Goal: Information Seeking & Learning: Learn about a topic

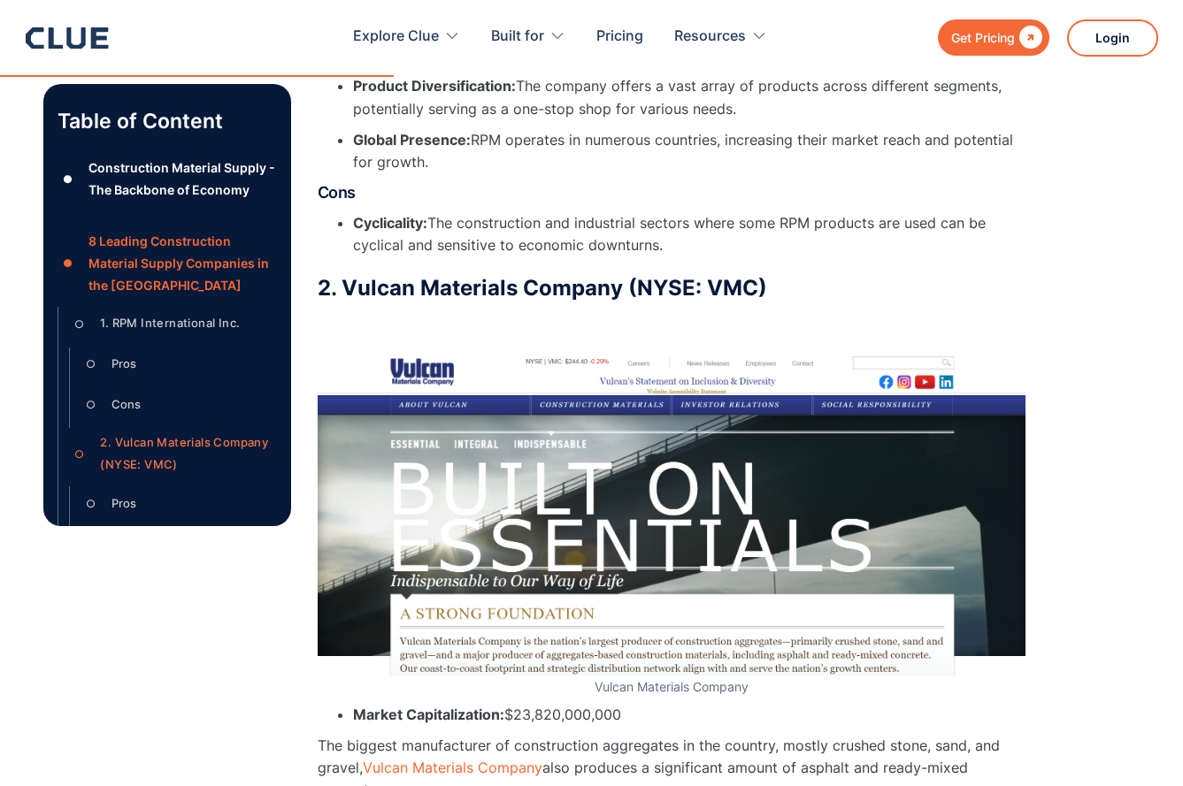
scroll to position [4423, 0]
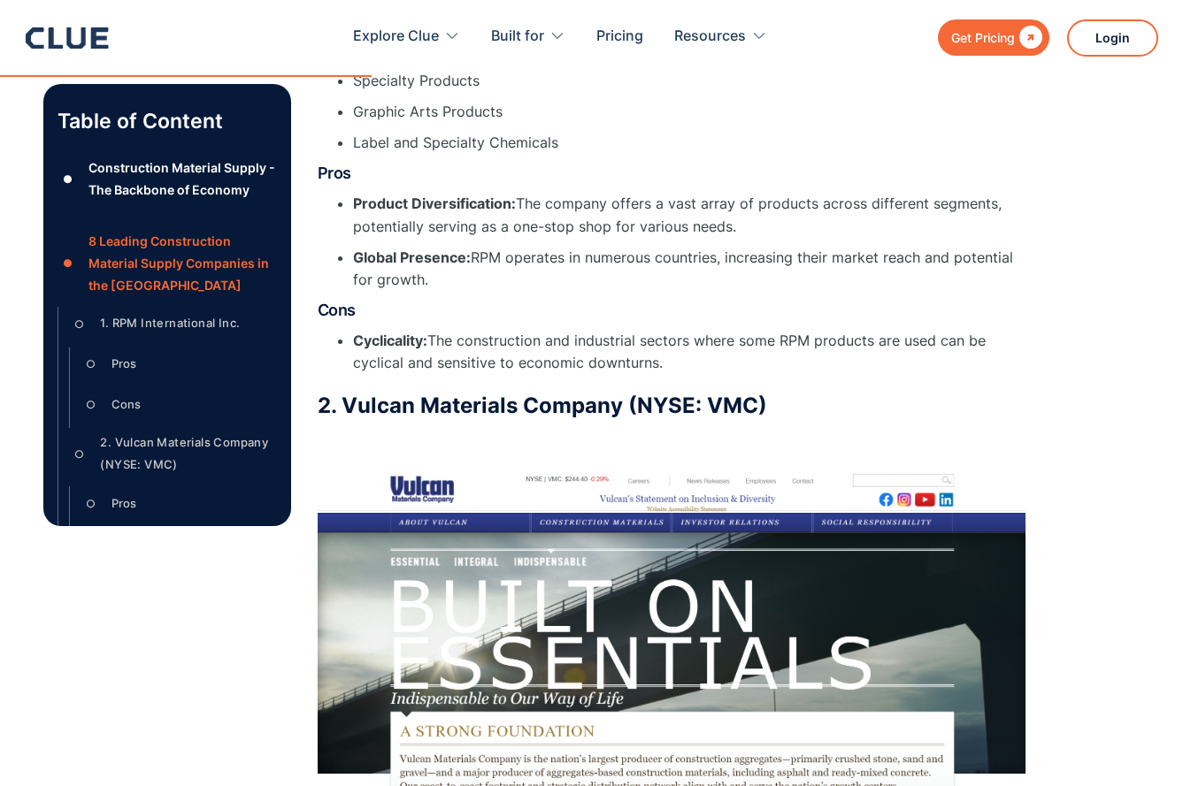
click at [371, 412] on h3 "2. Vulcan Materials Company (NYSE: VMC)" at bounding box center [672, 406] width 708 height 27
copy h3 "Vulcan"
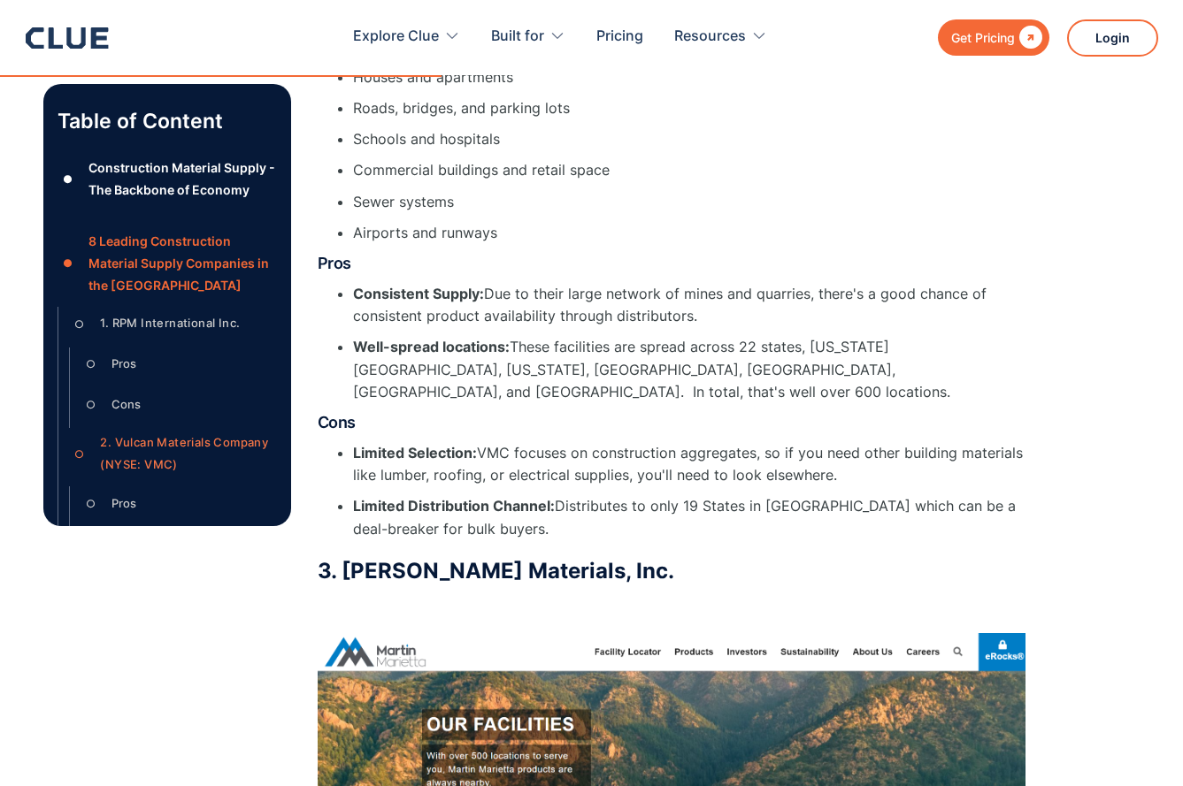
scroll to position [5484, 0]
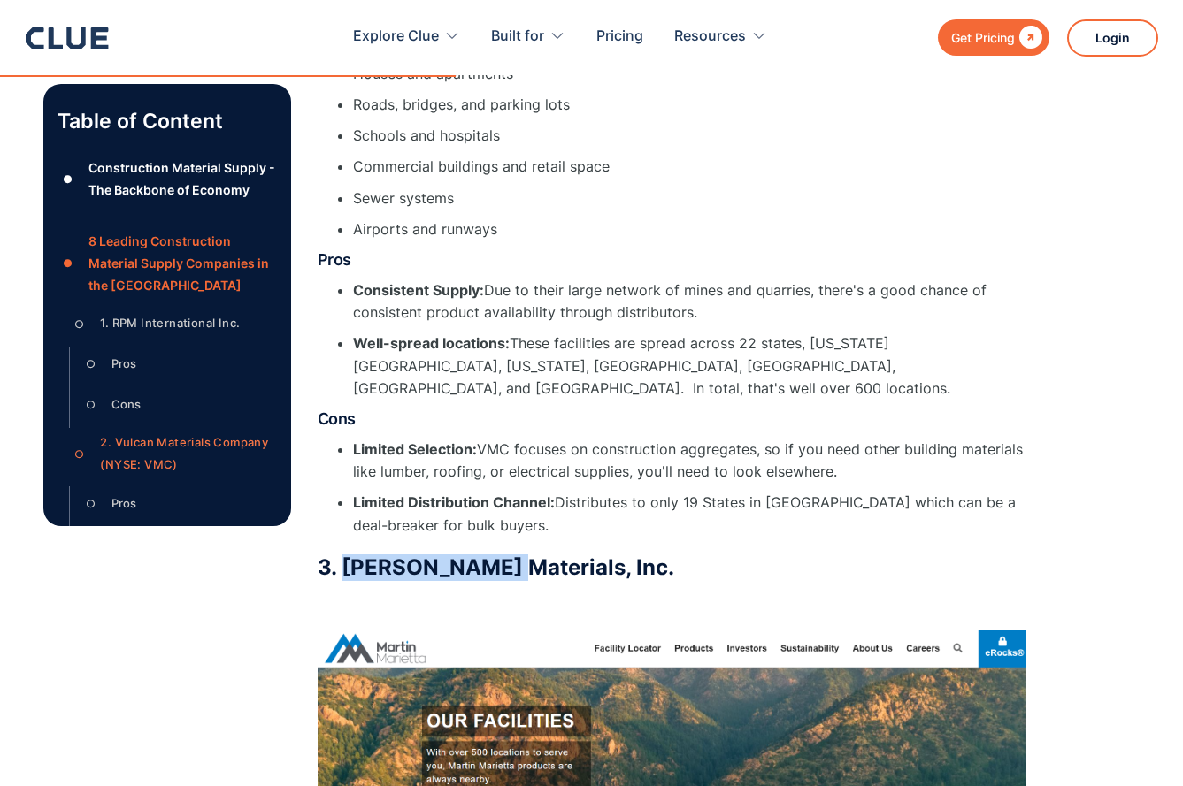
drag, startPoint x: 346, startPoint y: 552, endPoint x: 495, endPoint y: 551, distance: 149.5
click at [495, 555] on h3 "3. [PERSON_NAME] Materials, Inc." at bounding box center [672, 568] width 708 height 27
drag, startPoint x: 495, startPoint y: 551, endPoint x: 408, endPoint y: 549, distance: 87.6
click at [408, 555] on h3 "3. [PERSON_NAME] Materials, Inc." at bounding box center [672, 568] width 708 height 27
drag, startPoint x: 341, startPoint y: 549, endPoint x: 504, endPoint y: 555, distance: 163.7
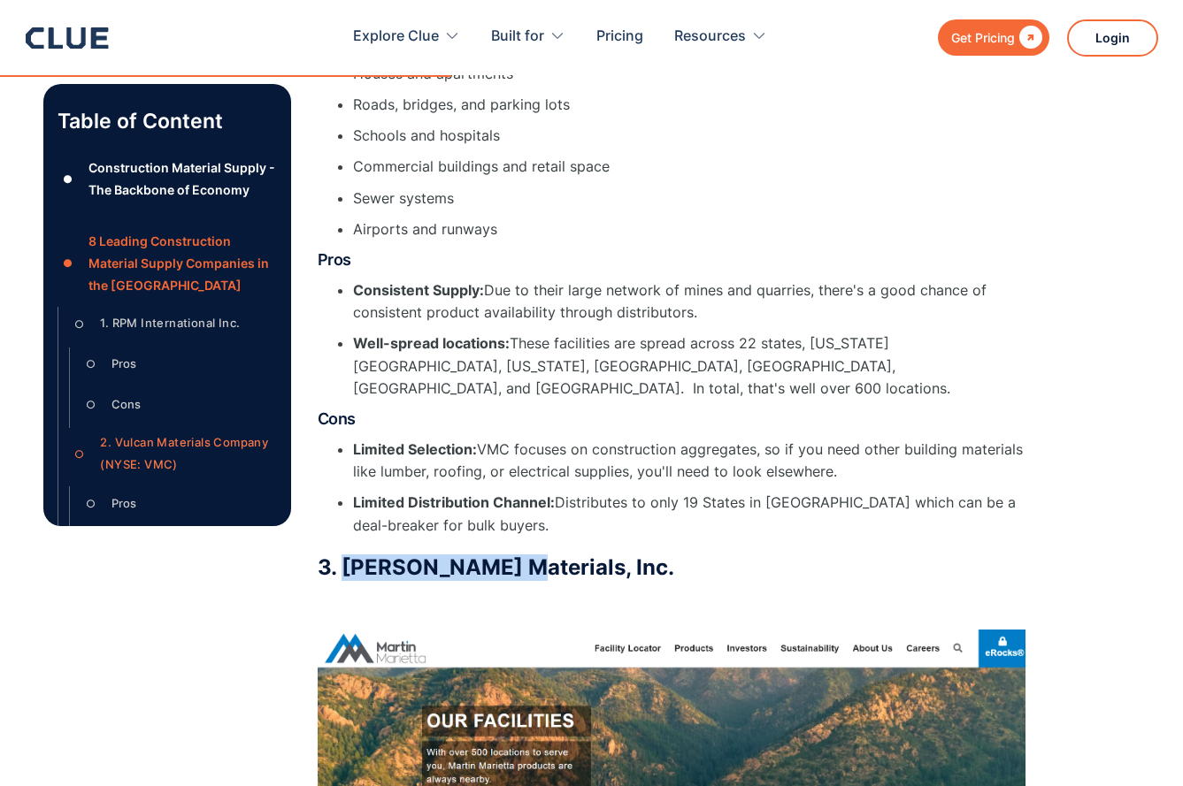
click at [504, 555] on h3 "3. [PERSON_NAME] Materials, Inc." at bounding box center [672, 568] width 708 height 27
copy h3 "[PERSON_NAME]"
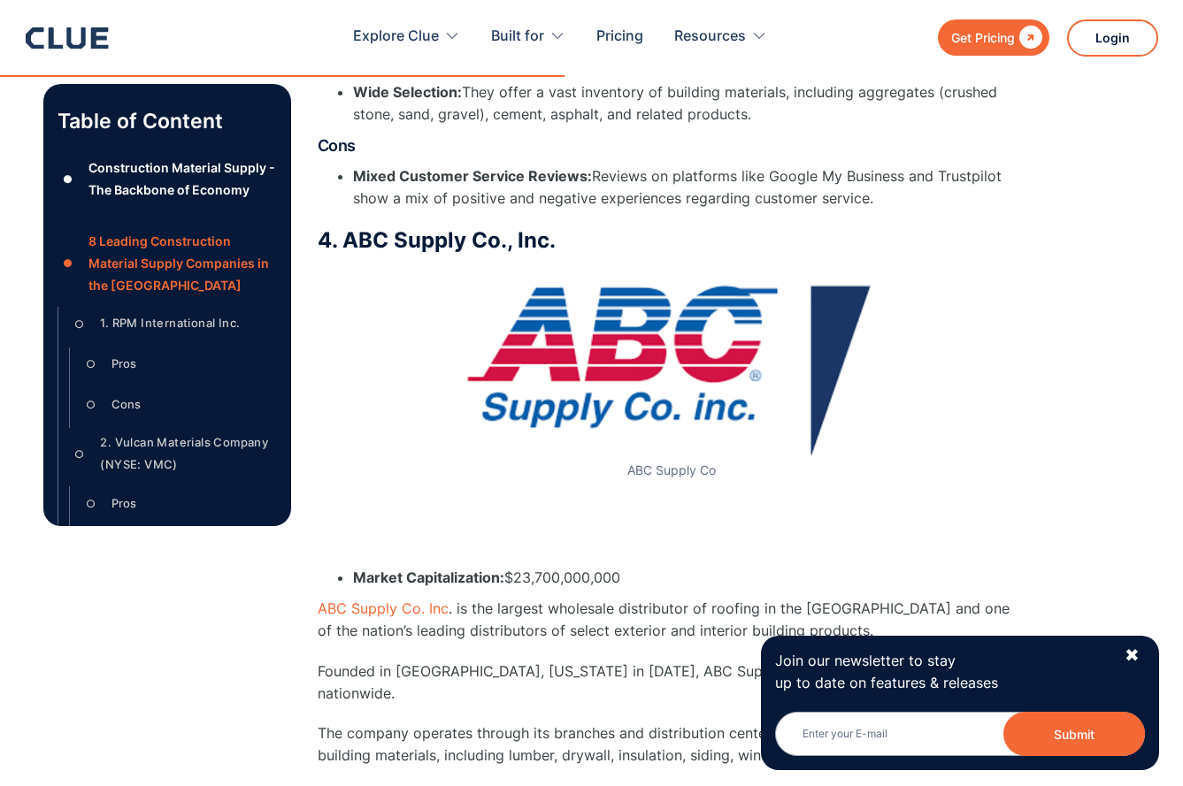
scroll to position [7076, 0]
drag, startPoint x: 352, startPoint y: 226, endPoint x: 385, endPoint y: 232, distance: 33.2
click at [385, 232] on h3 "4. ABC Supply Co., Inc." at bounding box center [672, 239] width 708 height 27
copy h3 "ABC"
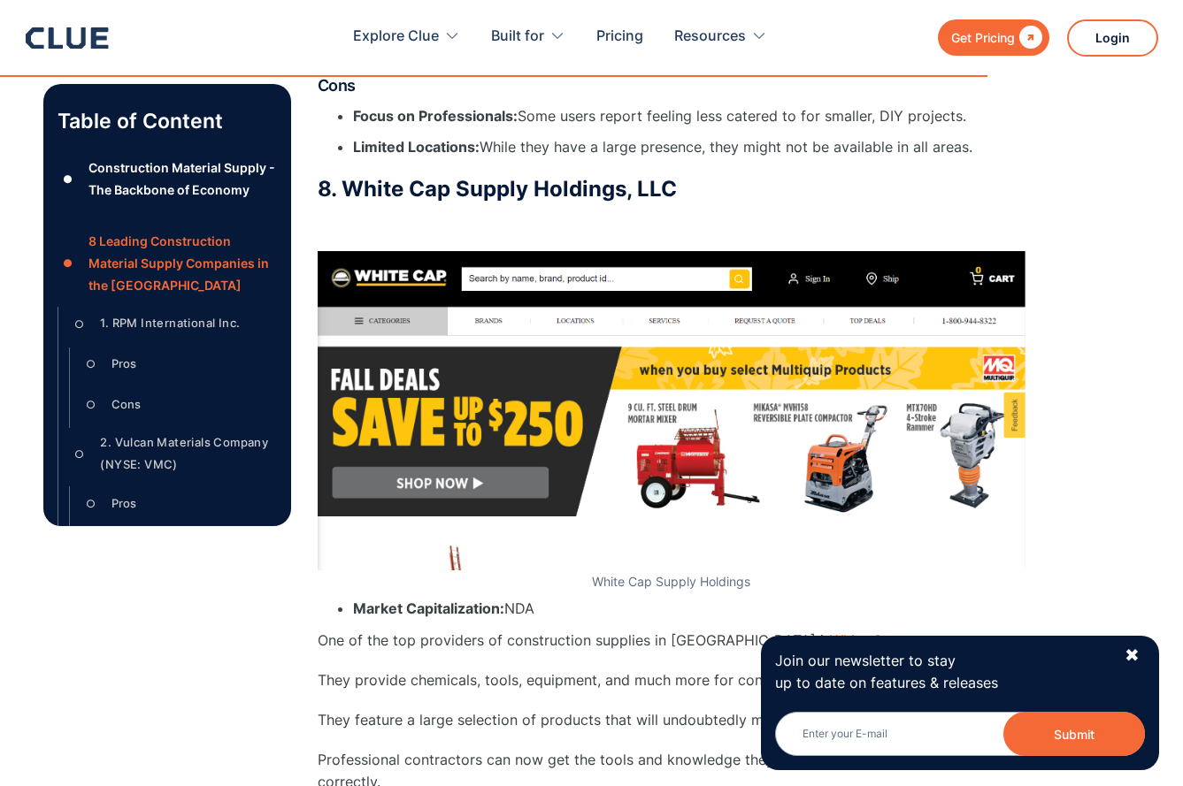
scroll to position [13268, 0]
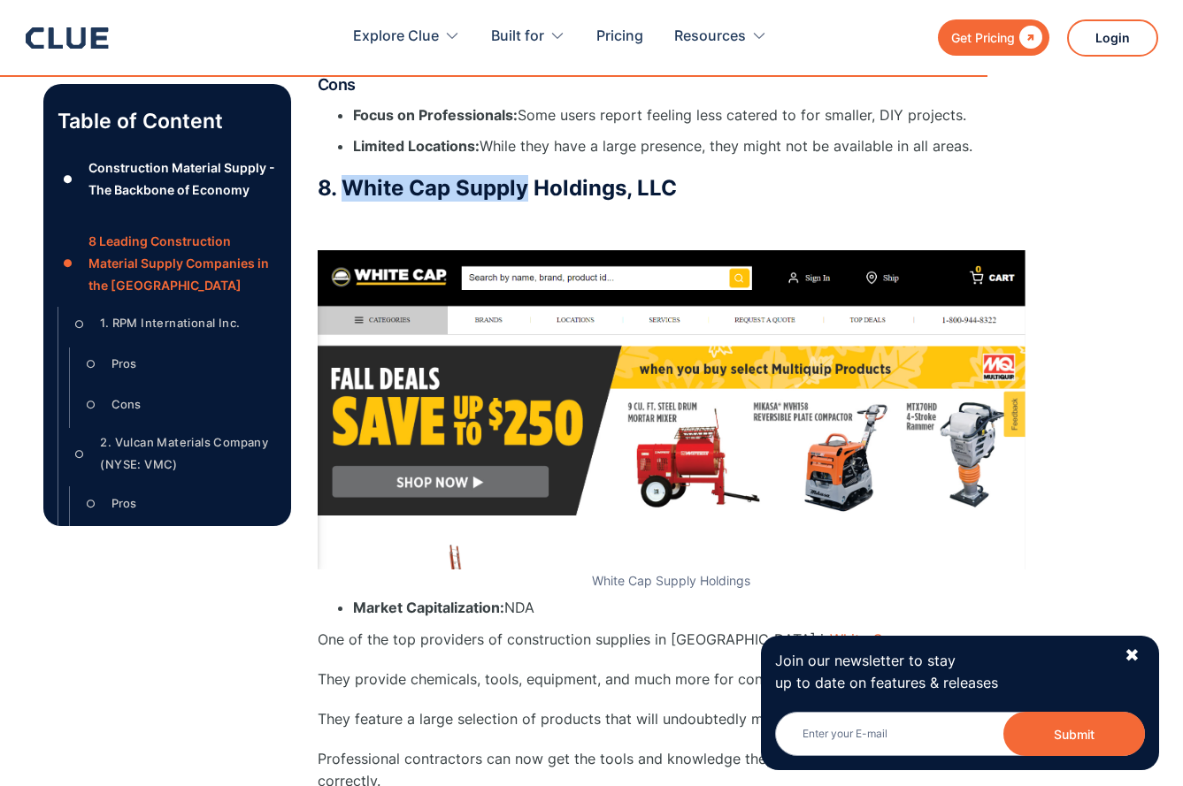
drag, startPoint x: 341, startPoint y: 120, endPoint x: 524, endPoint y: 117, distance: 183.1
click at [524, 175] on h3 "8. White Cap Supply Holdings, LLC" at bounding box center [672, 188] width 708 height 27
click at [369, 175] on h3 "8. White Cap Supply Holdings, LLC" at bounding box center [672, 188] width 708 height 27
drag, startPoint x: 347, startPoint y: 123, endPoint x: 447, endPoint y: 125, distance: 100.0
click at [447, 175] on h3 "8. White Cap Supply Holdings, LLC" at bounding box center [672, 188] width 708 height 27
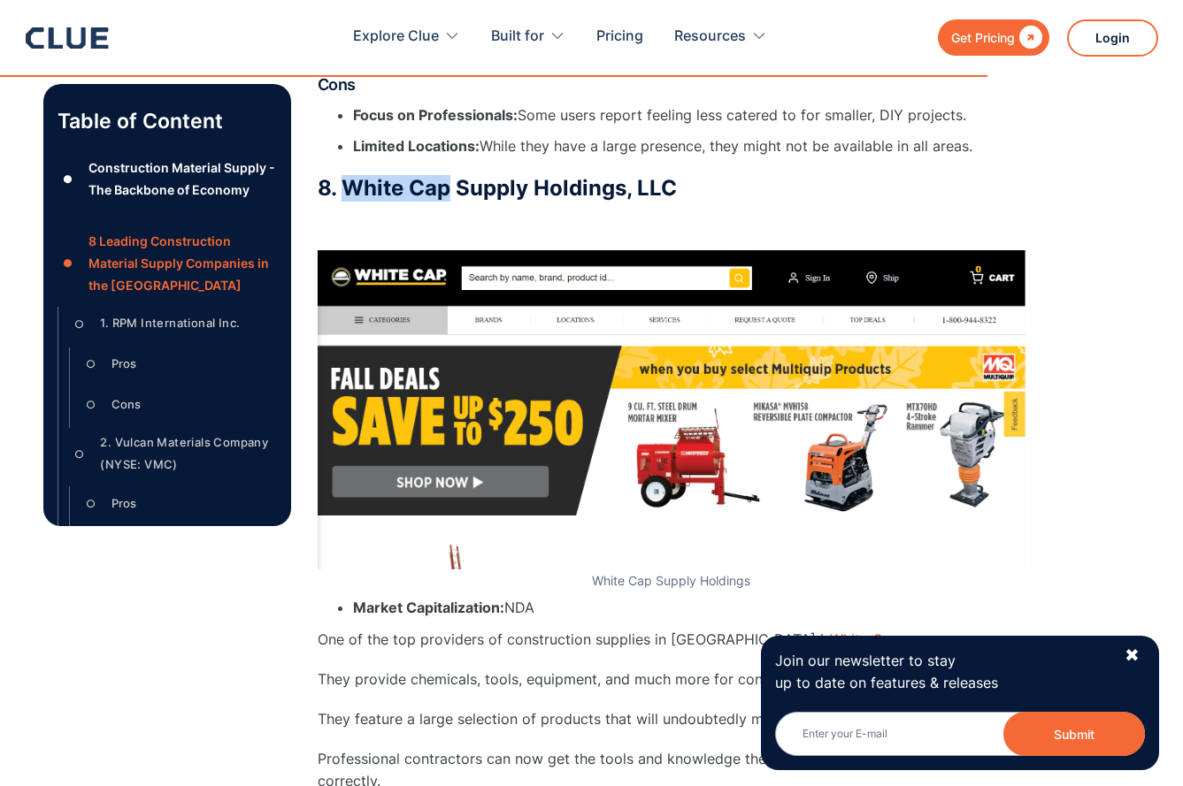
copy h3 "White Cap"
